Goal: Information Seeking & Learning: Get advice/opinions

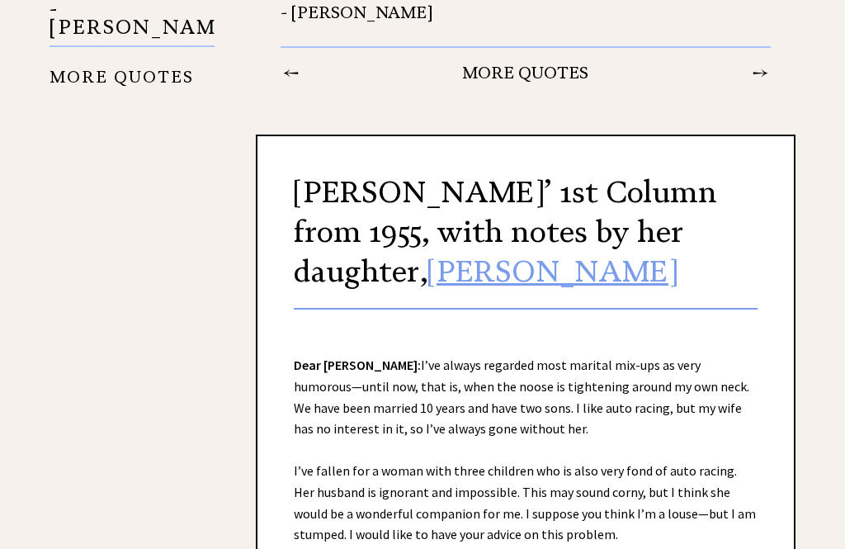
scroll to position [2105, 0]
copy div "Dear Mrs. Landers: I’ve always regarded most marital mix-ups as very humorous—u…"
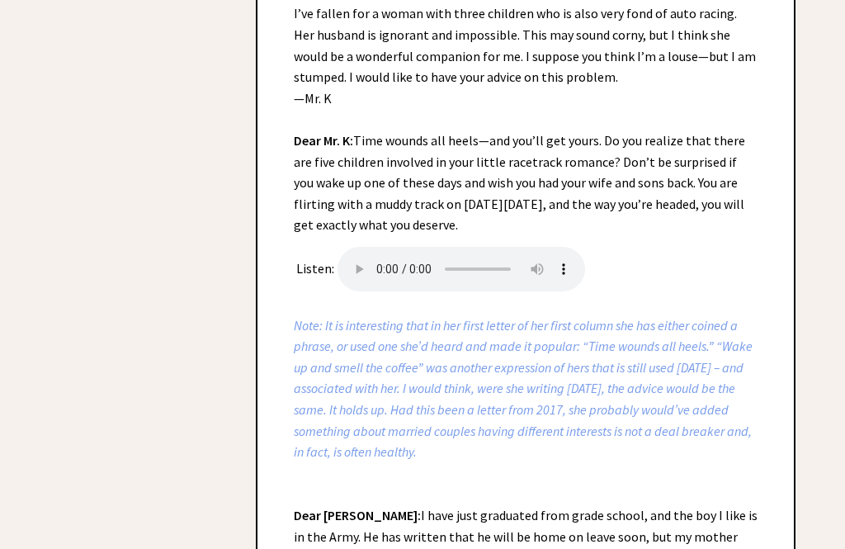
scroll to position [2561, 0]
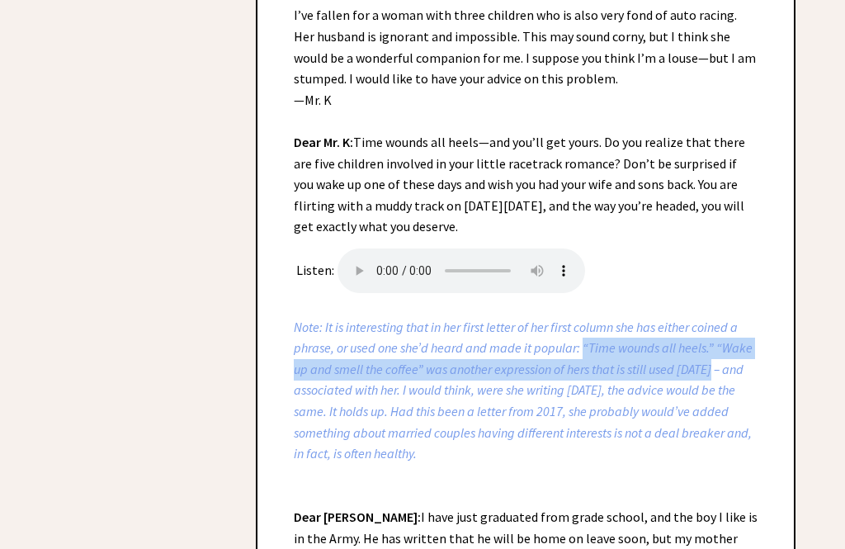
copy icon "“Time wounds all heels.” “Wake up and smell the coffee” was another expression …"
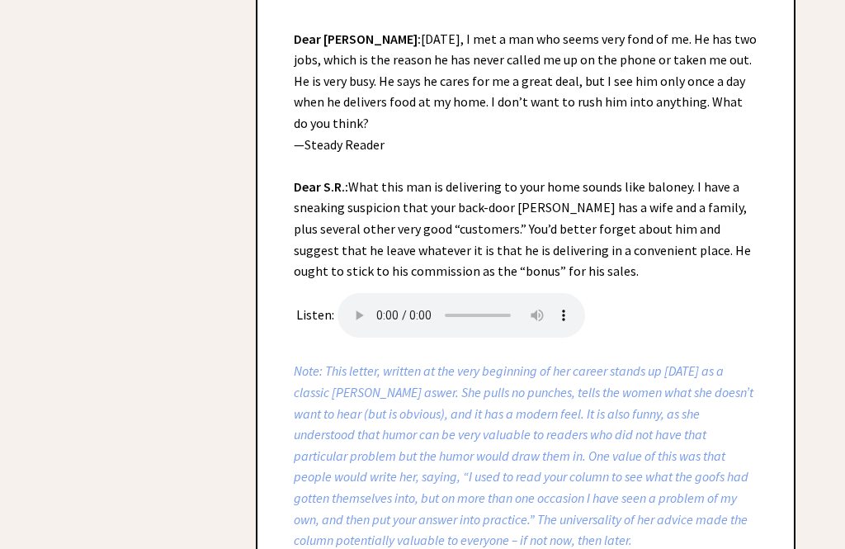
scroll to position [4000, 0]
copy div "Dear Ann Landers: I am a girl of 14, and I like a certain boy and am sure he li…"
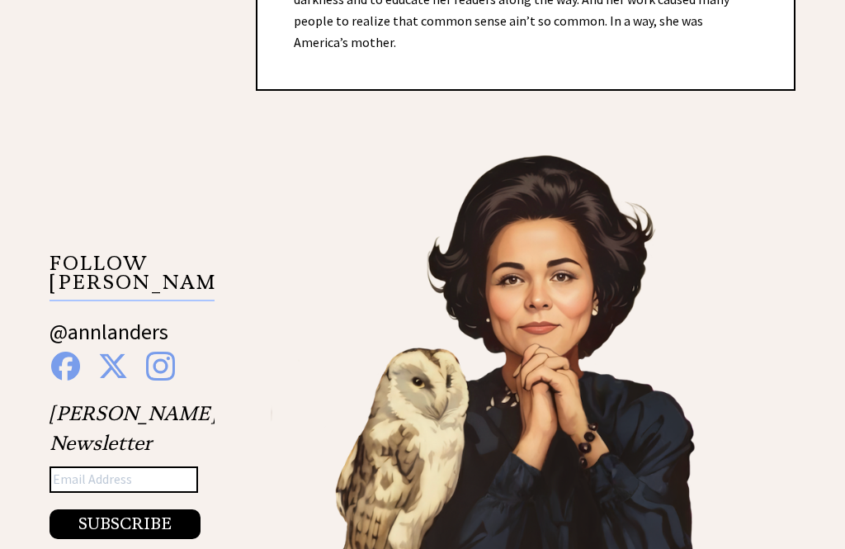
scroll to position [1364, 0]
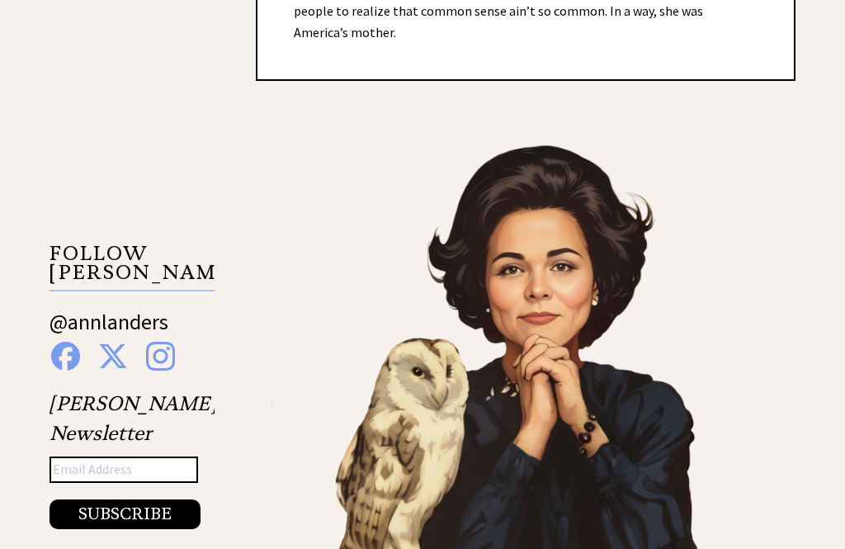
click at [569, 316] on img at bounding box center [526, 355] width 540 height 464
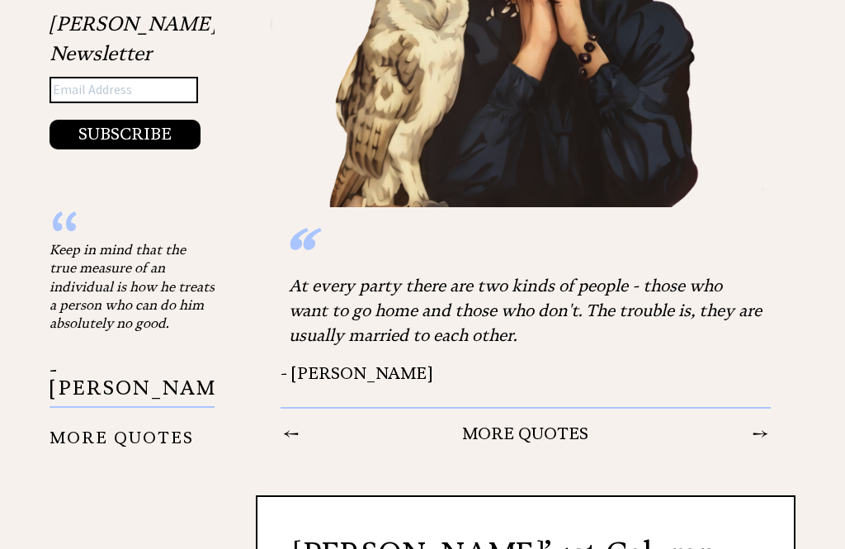
scroll to position [1745, 0]
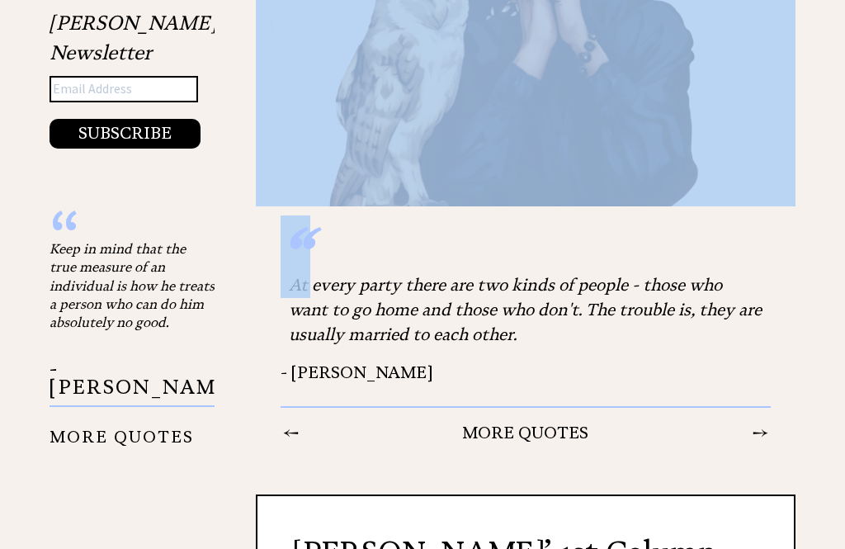
click at [451, 265] on div "At every party there are two kinds of people - those who want to go home and th…" at bounding box center [526, 310] width 490 height 91
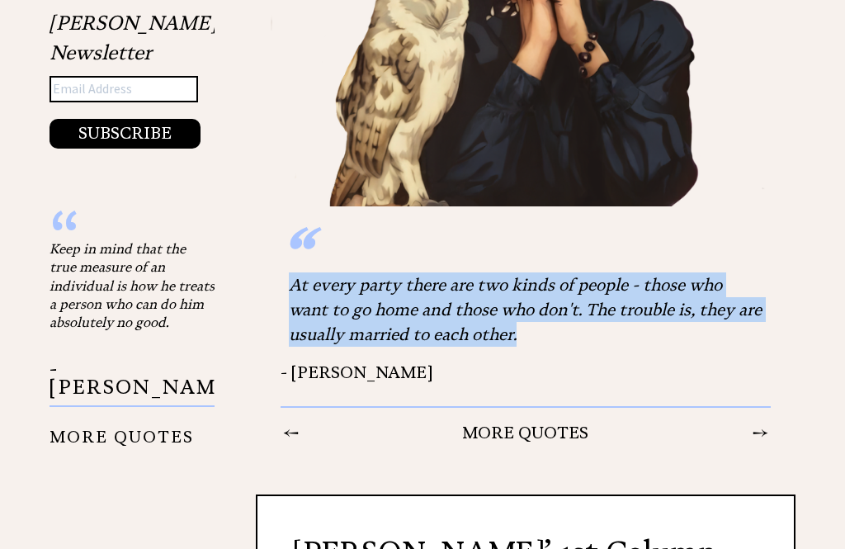
copy div "At every party there are two kinds of people - those who want to go home and th…"
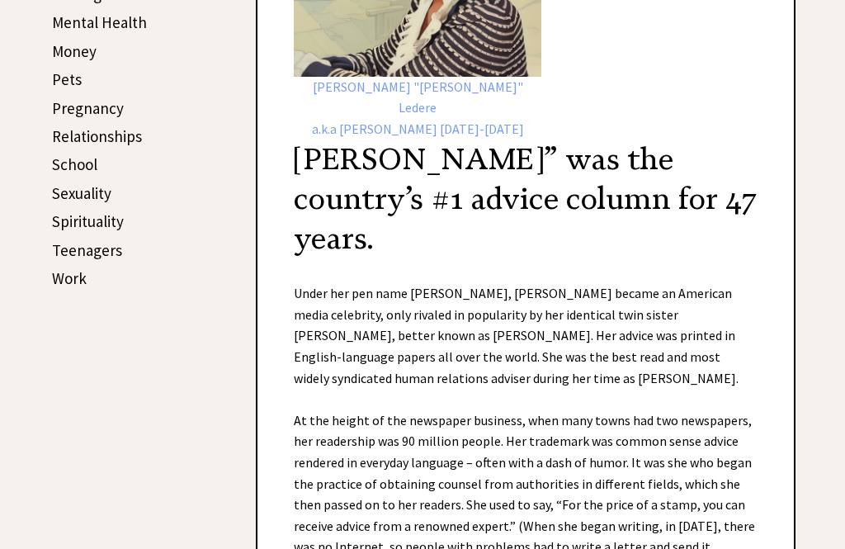
scroll to position [702, 0]
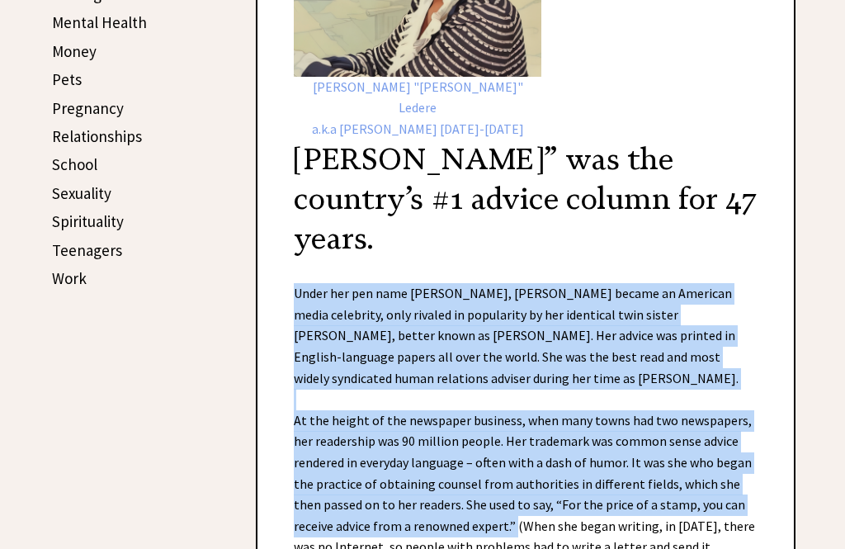
copy div "Under her pen name Ann Landers, Eppie Lederer became an American media celebrit…"
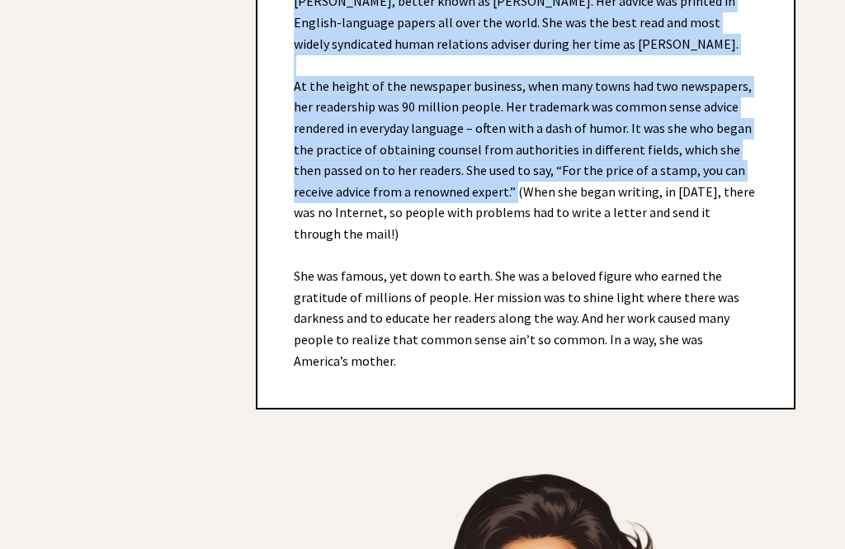
scroll to position [1037, 0]
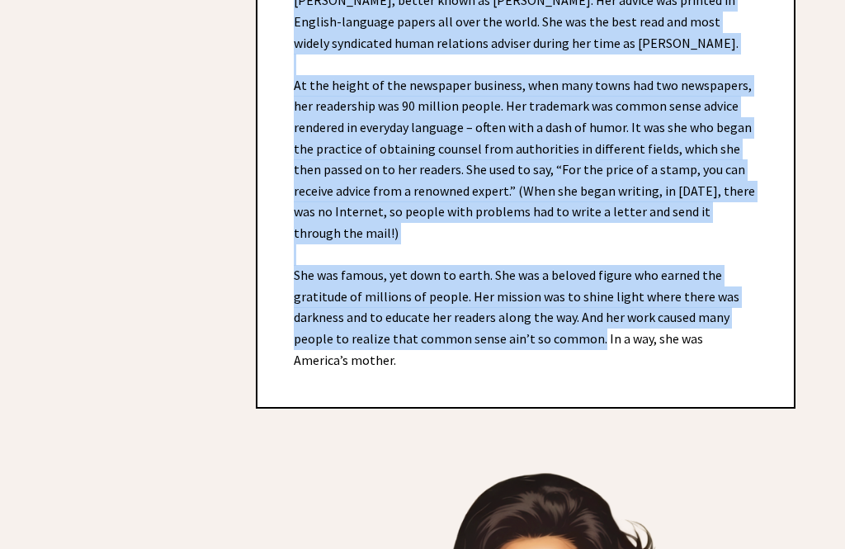
copy div "Under her pen name Ann Landers, Eppie Lederer became an American media celebrit…"
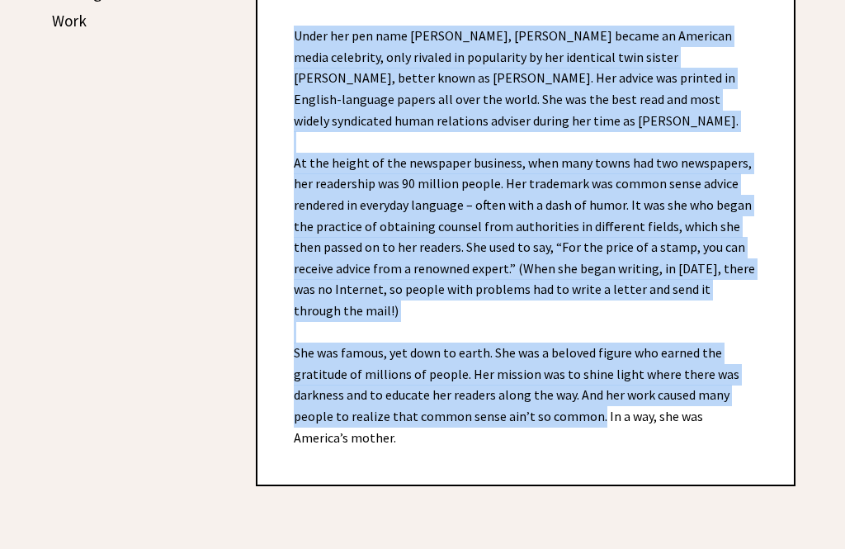
scroll to position [961, 0]
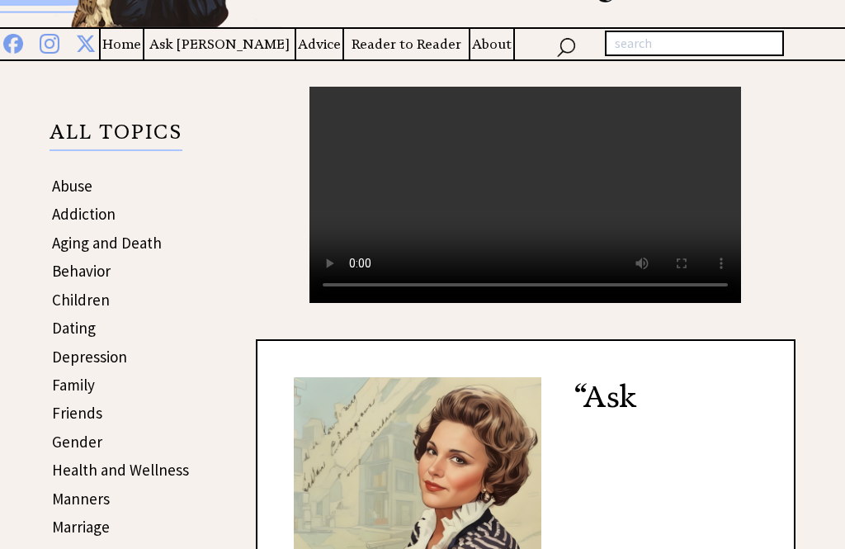
scroll to position [0, 0]
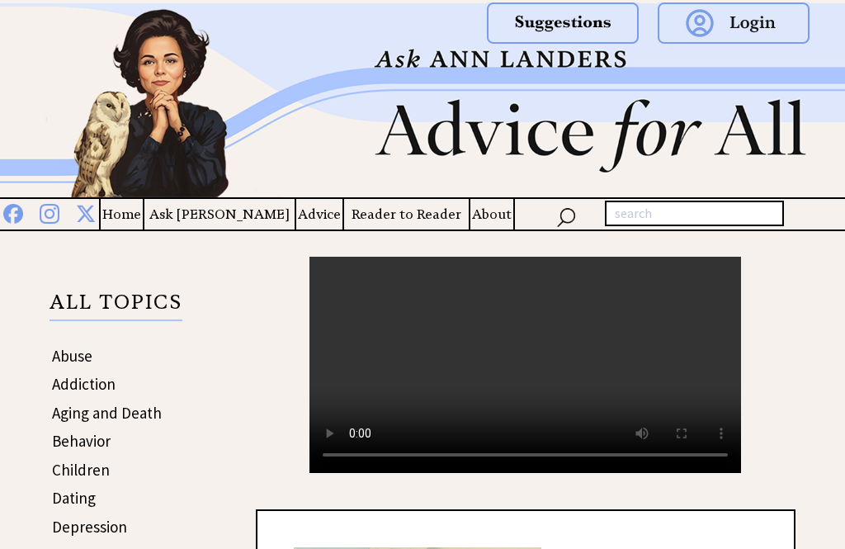
click at [521, 374] on video "Your browser does not support the audio element." at bounding box center [525, 365] width 432 height 216
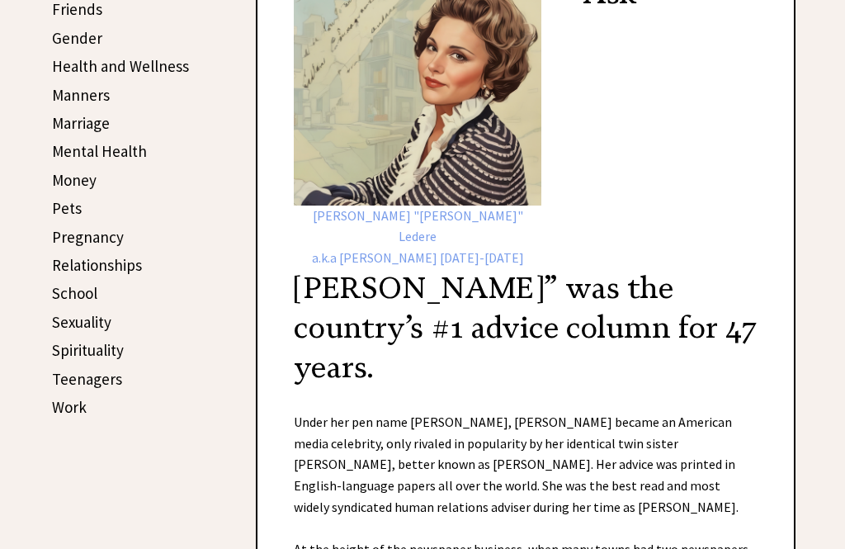
scroll to position [575, 0]
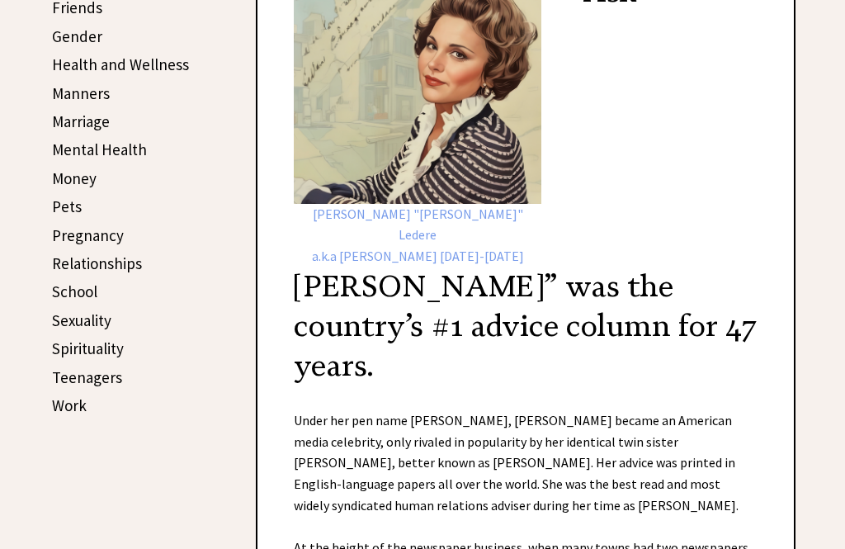
click at [101, 343] on link "Spirituality" at bounding box center [88, 348] width 72 height 20
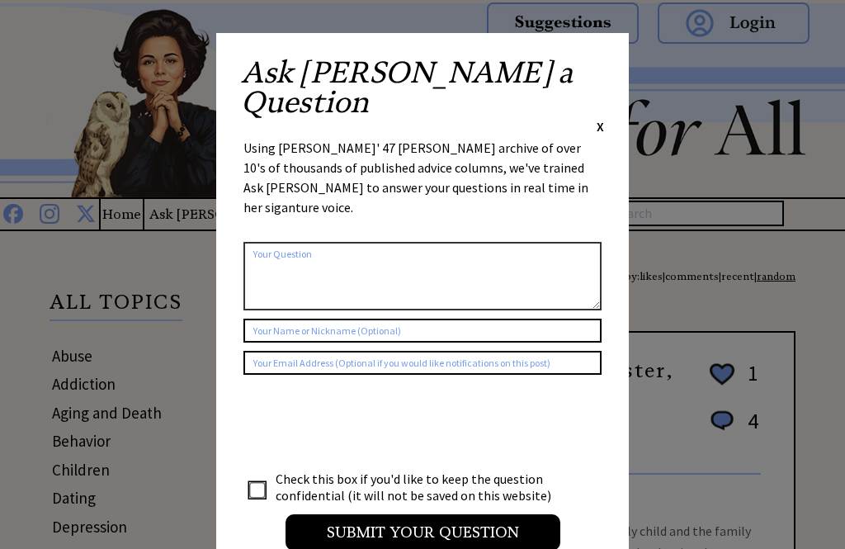
click at [589, 58] on div "Ask Ann a Question X" at bounding box center [422, 97] width 363 height 78
click at [607, 59] on div "Ask Ann a Question X Using Ann Landers' 47 vear archive of over 10's of thousan…" at bounding box center [422, 312] width 413 height 558
click at [597, 118] on span "X" at bounding box center [600, 126] width 7 height 17
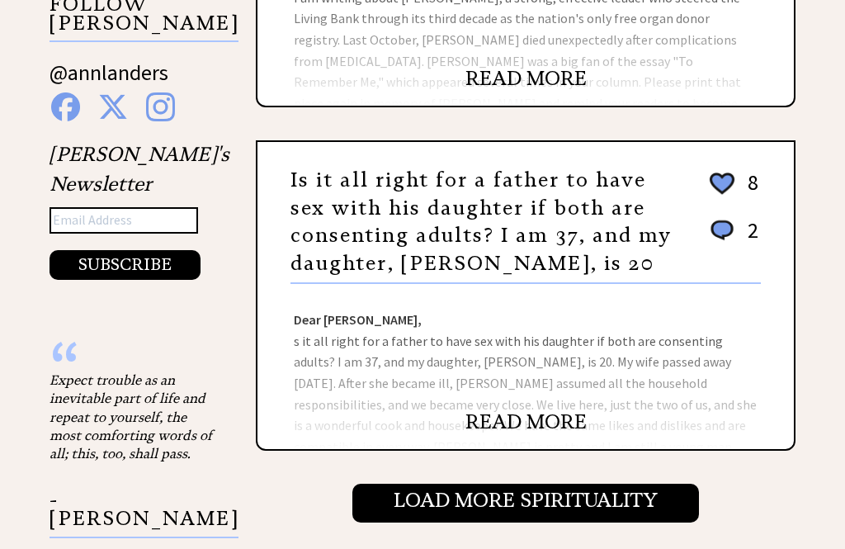
scroll to position [1615, 0]
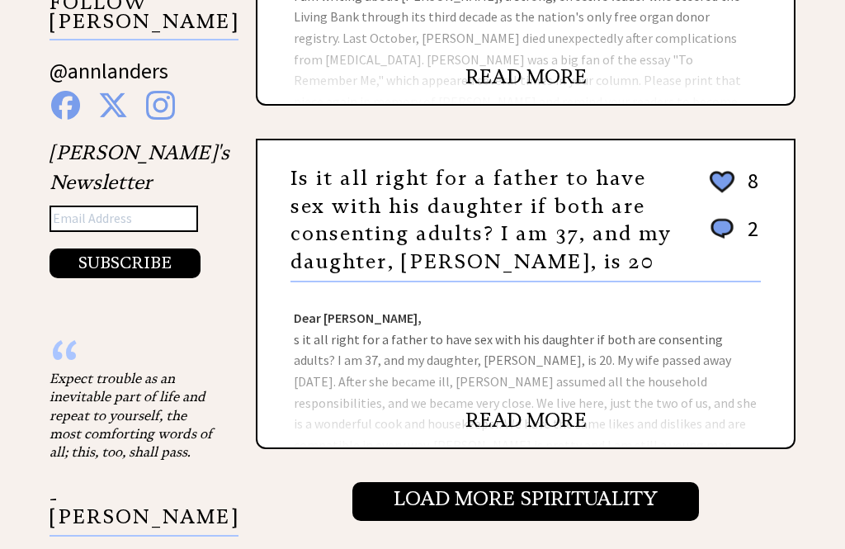
click at [543, 409] on link "READ MORE" at bounding box center [525, 421] width 121 height 25
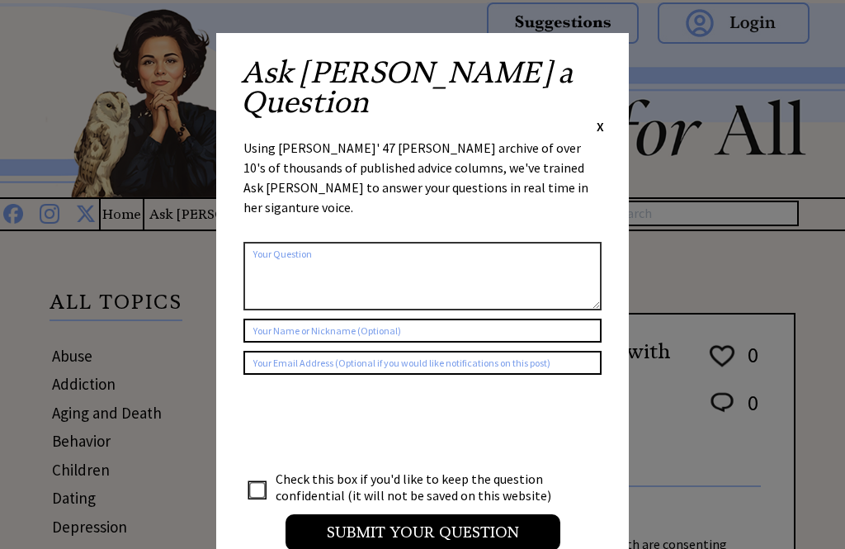
click at [602, 118] on span "X" at bounding box center [600, 126] width 7 height 17
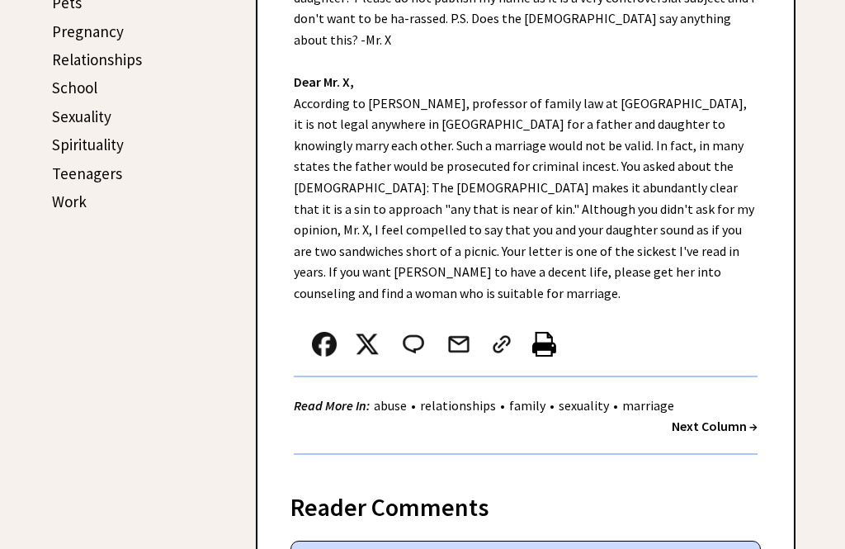
scroll to position [778, 0]
click at [91, 168] on link "Teenagers" at bounding box center [87, 174] width 70 height 20
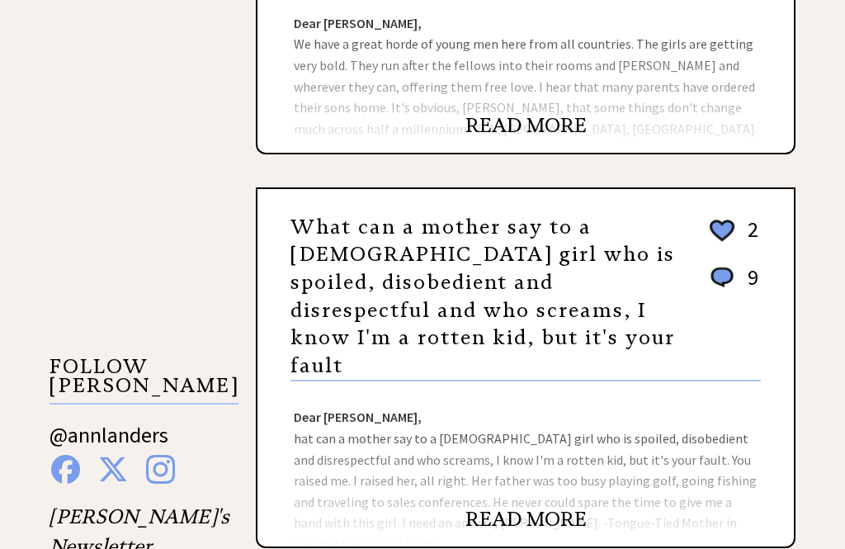
scroll to position [1253, 0]
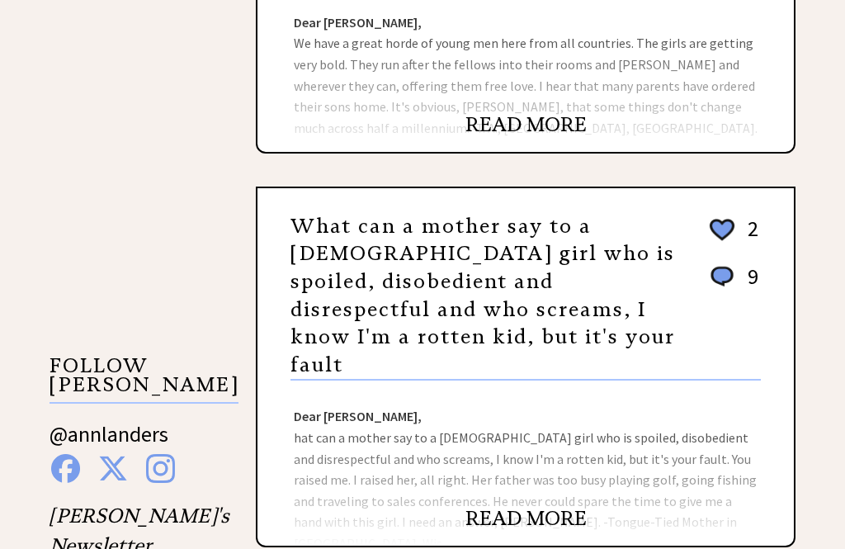
click at [535, 506] on link "READ MORE" at bounding box center [525, 518] width 121 height 25
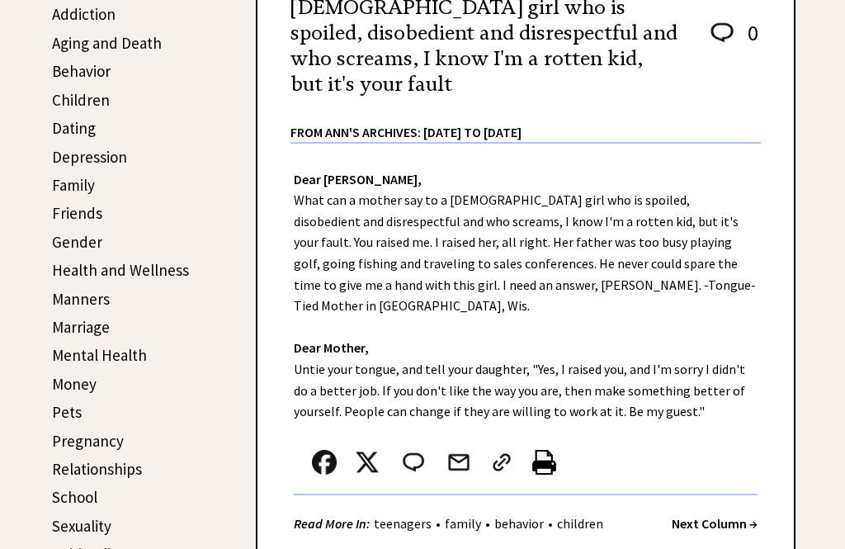
scroll to position [371, 0]
click at [597, 191] on div "Dear [PERSON_NAME], What can a mother say to a [DEMOGRAPHIC_DATA] girl who is s…" at bounding box center [525, 355] width 536 height 425
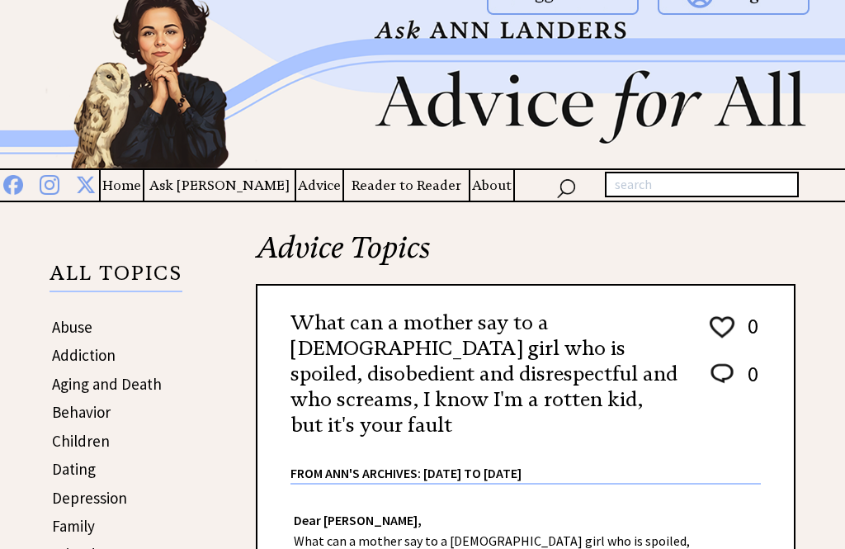
scroll to position [0, 0]
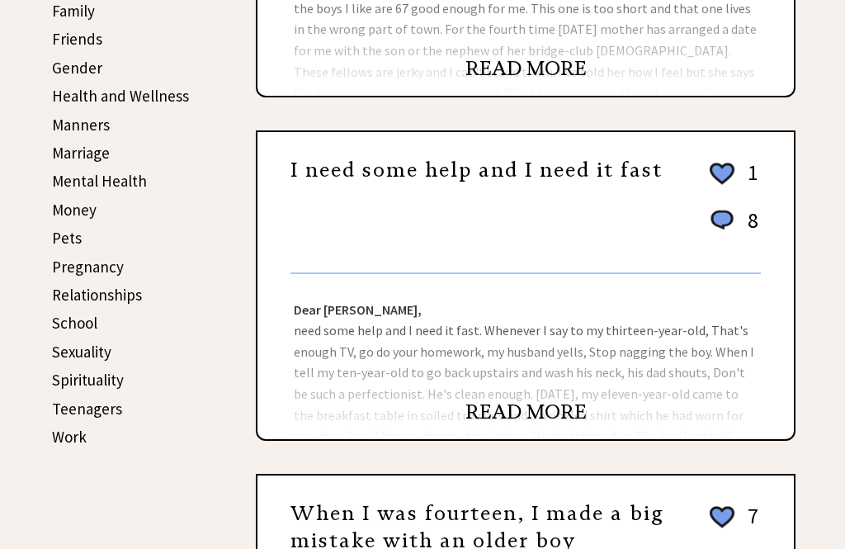
scroll to position [555, 0]
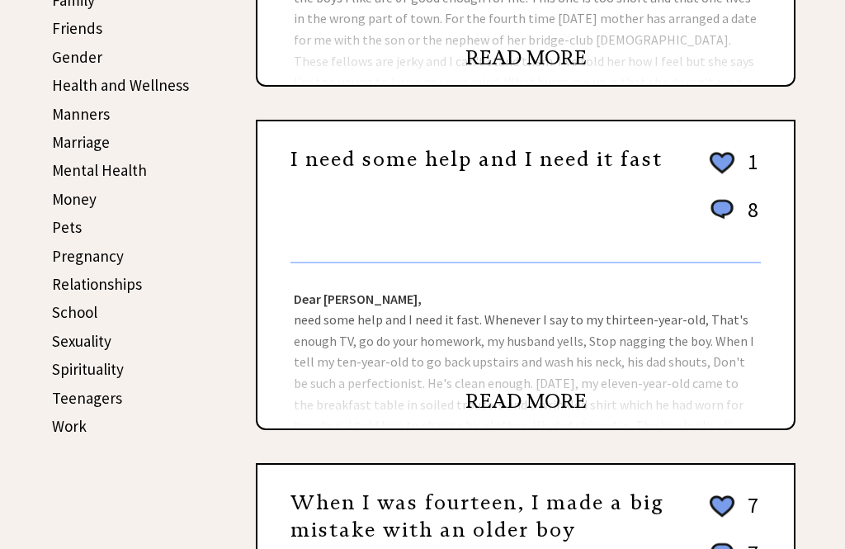
click at [529, 403] on link "READ MORE" at bounding box center [525, 401] width 121 height 25
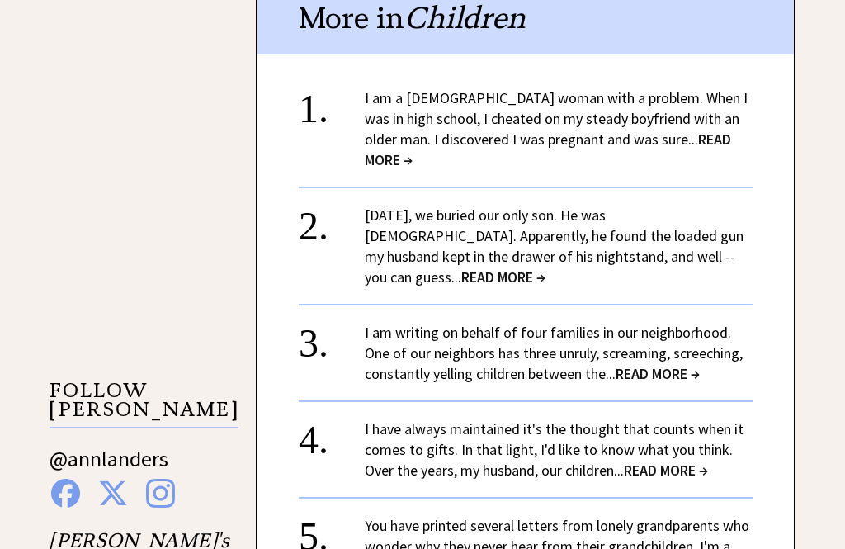
scroll to position [1234, 0]
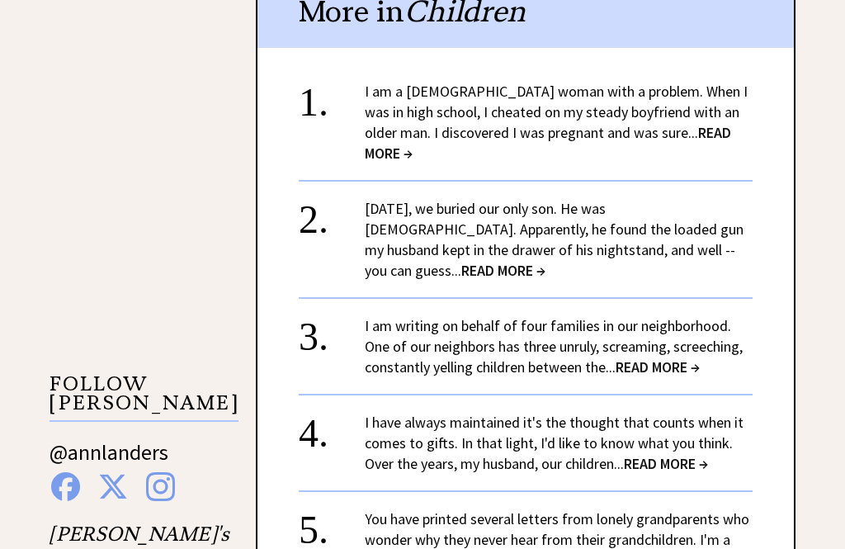
click at [664, 455] on span "READ MORE →" at bounding box center [666, 464] width 84 height 19
